Goal: Use online tool/utility: Utilize a website feature to perform a specific function

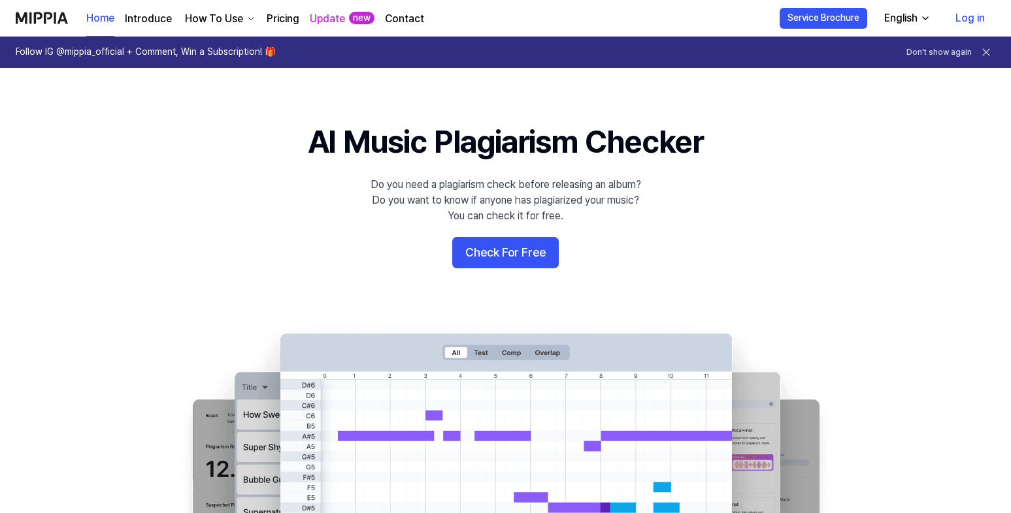
click at [905, 21] on div "English" at bounding box center [900, 18] width 39 height 16
click at [903, 25] on div "English" at bounding box center [900, 18] width 39 height 16
click at [511, 248] on button "Check For Free" at bounding box center [505, 252] width 106 height 31
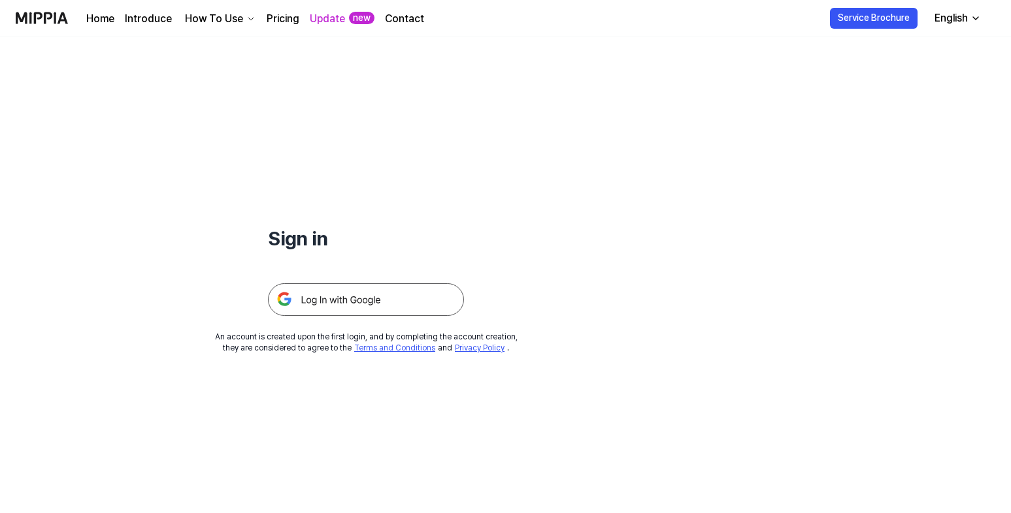
click at [364, 295] on img at bounding box center [366, 299] width 196 height 33
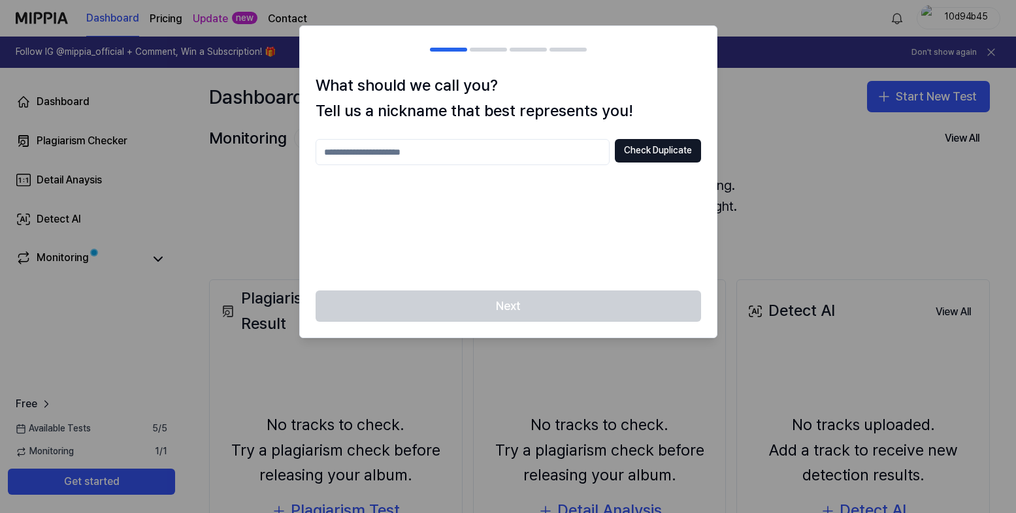
click at [734, 133] on div at bounding box center [508, 256] width 1016 height 513
click at [515, 147] on input "text" at bounding box center [463, 152] width 294 height 26
type input "*"
type input "*******"
click at [659, 146] on button "Check Duplicate" at bounding box center [658, 151] width 86 height 24
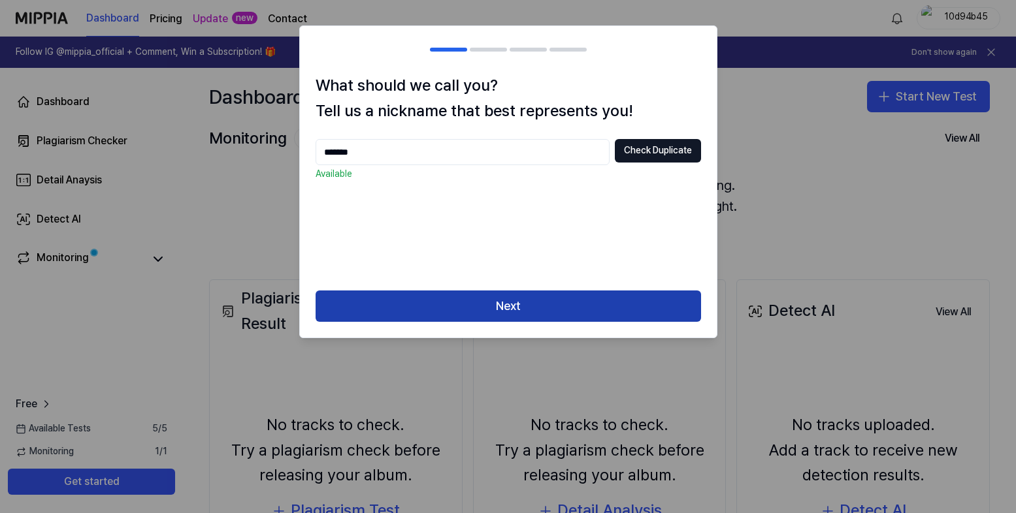
click at [510, 304] on button "Next" at bounding box center [508, 306] width 385 height 31
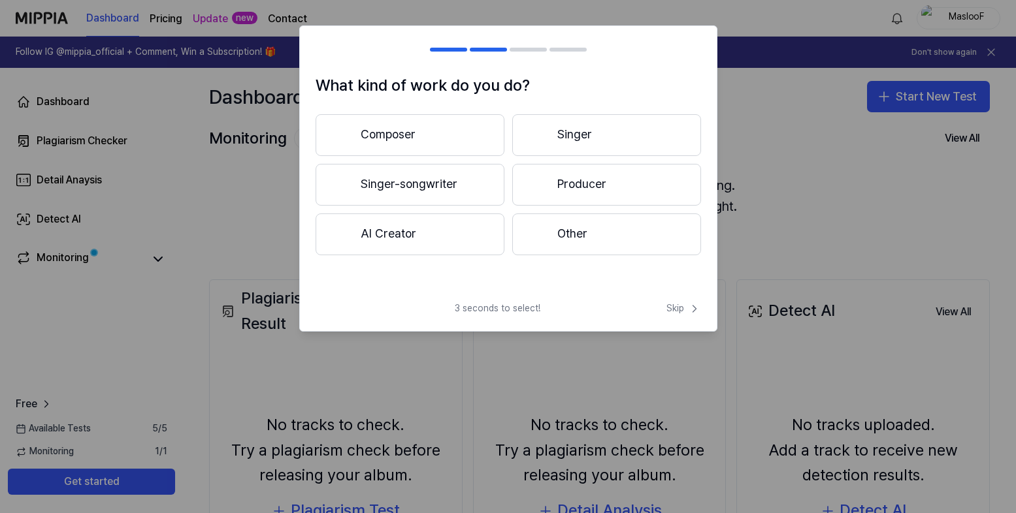
click at [577, 235] on button "Other" at bounding box center [606, 235] width 189 height 42
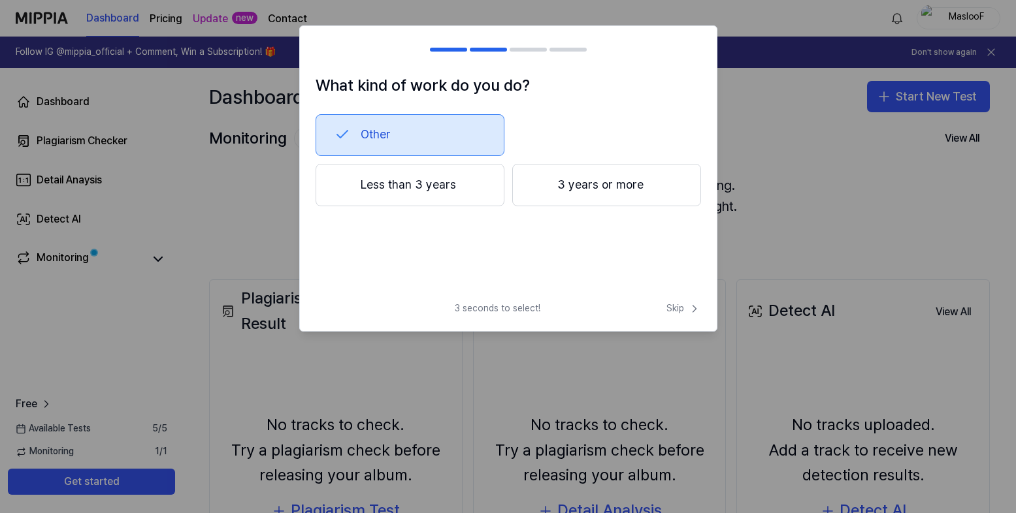
click at [462, 197] on button "Less than 3 years" at bounding box center [410, 185] width 189 height 43
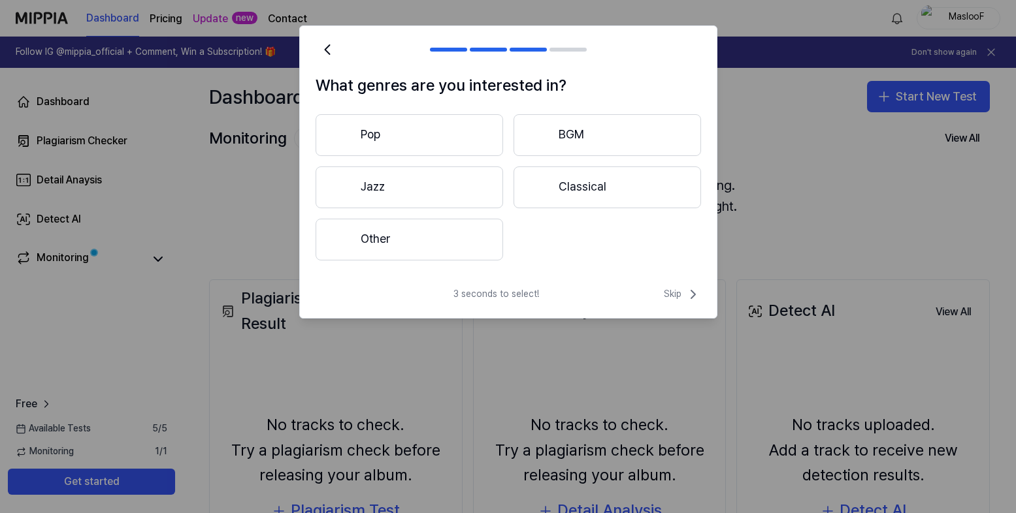
click at [481, 247] on button "Other" at bounding box center [409, 240] width 187 height 42
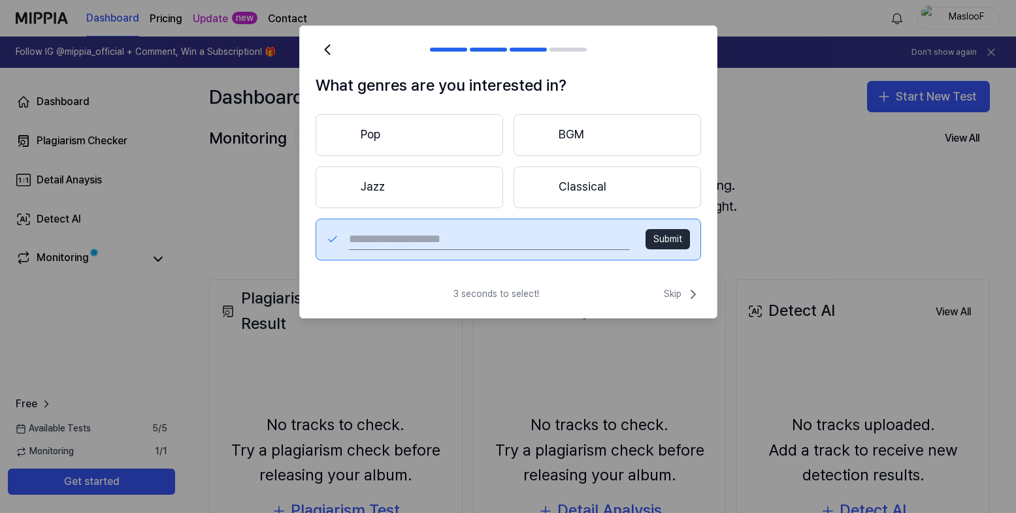
click at [481, 247] on input "text" at bounding box center [489, 239] width 280 height 21
click at [463, 240] on input "text" at bounding box center [489, 239] width 280 height 21
click at [449, 240] on input "text" at bounding box center [489, 239] width 280 height 21
type input "*********"
click at [659, 236] on button "Submit" at bounding box center [667, 239] width 44 height 21
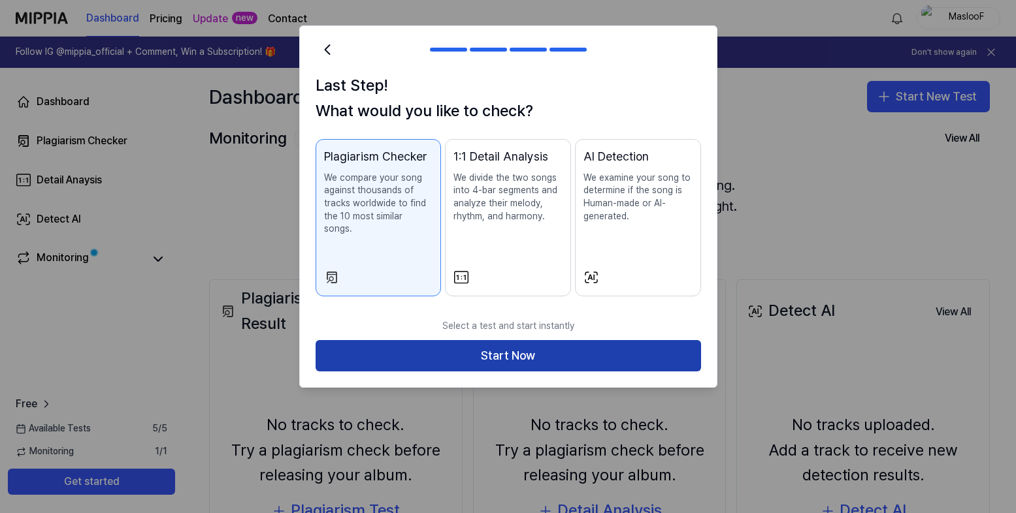
click at [568, 349] on button "Start Now" at bounding box center [508, 355] width 385 height 31
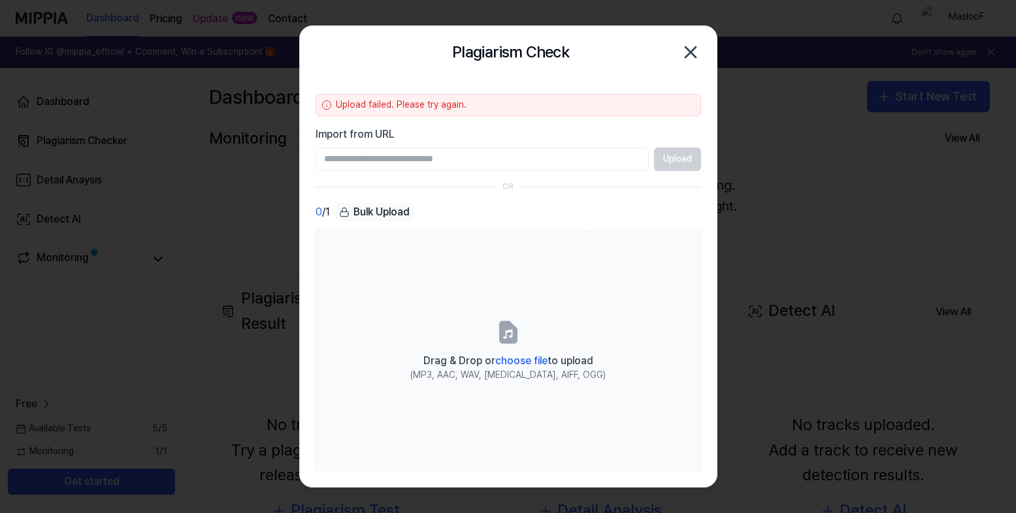
click at [366, 203] on div "Bulk Upload" at bounding box center [374, 212] width 78 height 18
click at [365, 210] on div "Bulk Upload" at bounding box center [374, 212] width 78 height 18
click at [336, 211] on div "Bulk Upload" at bounding box center [374, 212] width 78 height 18
click at [692, 49] on icon "button" at bounding box center [690, 52] width 21 height 21
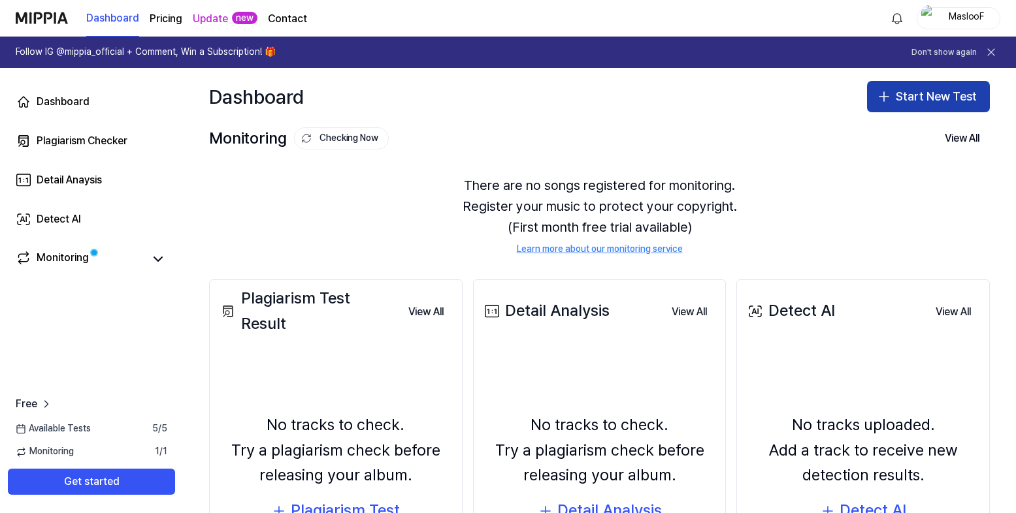
click at [869, 87] on button "Start New Test" at bounding box center [928, 96] width 123 height 31
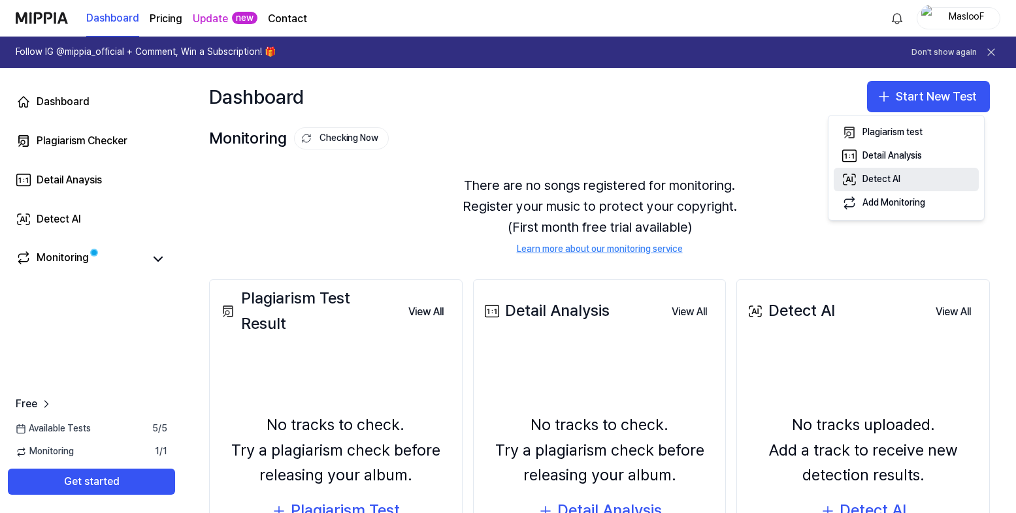
click at [856, 184] on icon "button" at bounding box center [849, 180] width 16 height 16
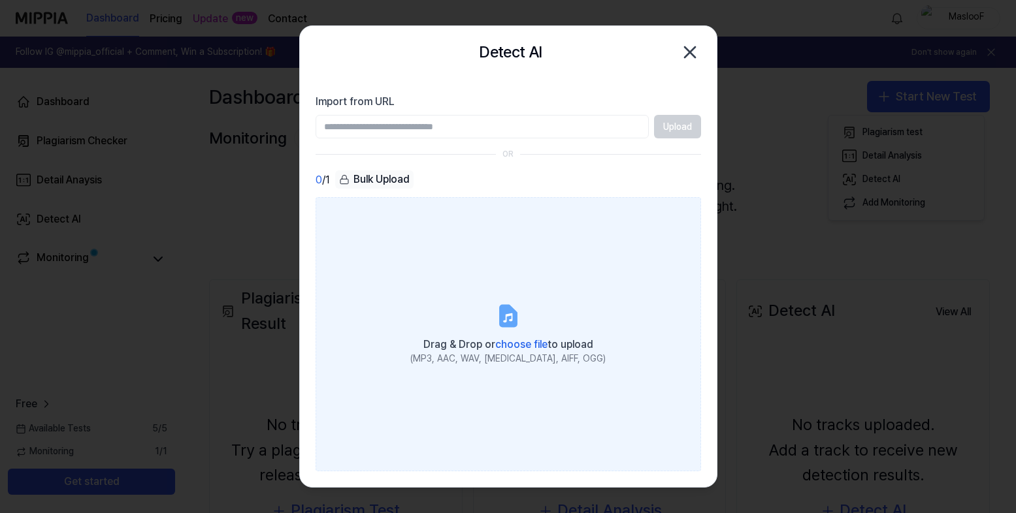
click at [525, 353] on div "(MP3, AAC, WAV, [MEDICAL_DATA], AIFF, OGG)" at bounding box center [507, 359] width 195 height 13
click at [0, 0] on input "Drag & Drop or choose file to upload (MP3, AAC, WAV, [MEDICAL_DATA], AIFF, OGG)" at bounding box center [0, 0] width 0 height 0
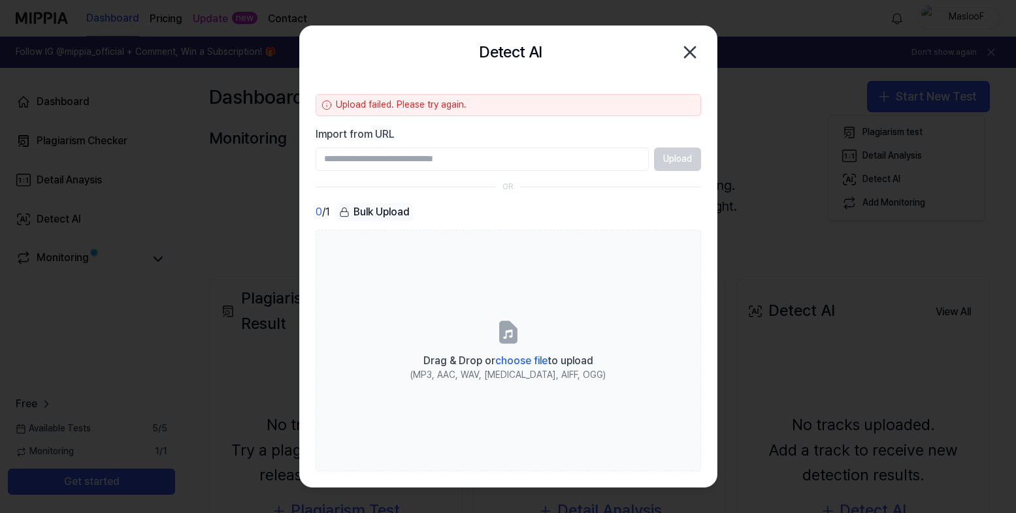
click at [693, 48] on icon "button" at bounding box center [689, 52] width 21 height 21
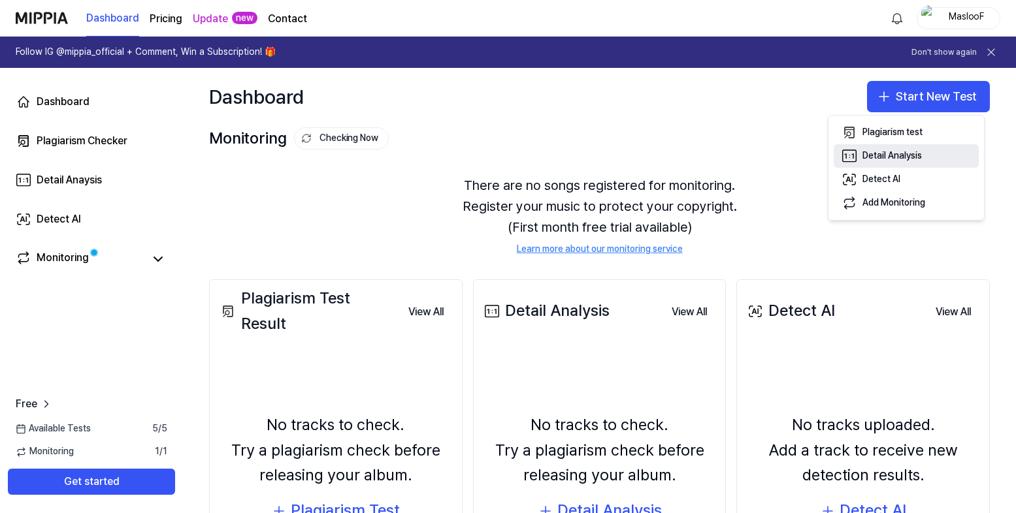
click at [890, 147] on button "Detail Analysis" at bounding box center [906, 156] width 145 height 24
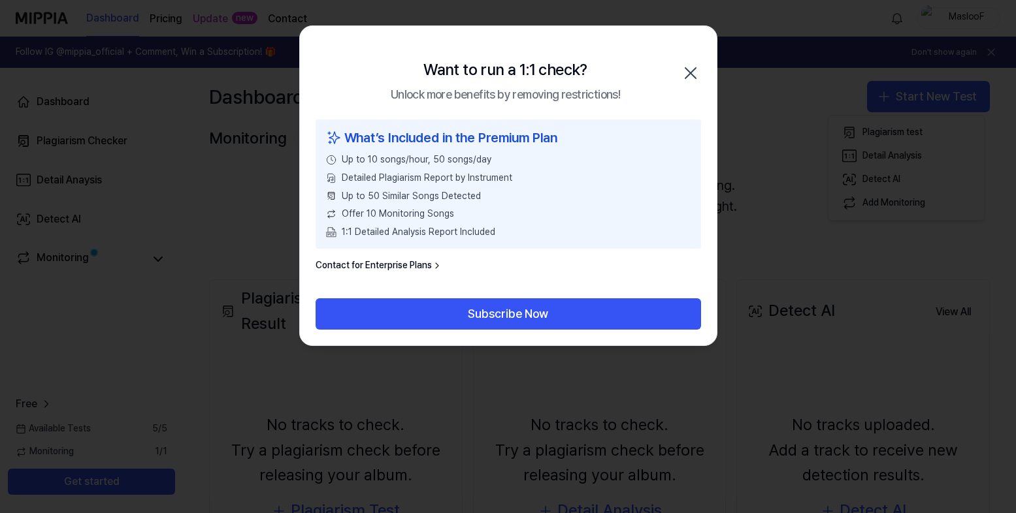
click at [688, 61] on div "Want to run a 1:1 check? Unlock more benefits by removing restrictions! Close" at bounding box center [508, 72] width 417 height 93
click at [695, 69] on icon "button" at bounding box center [690, 73] width 10 height 10
